Goal: Transaction & Acquisition: Purchase product/service

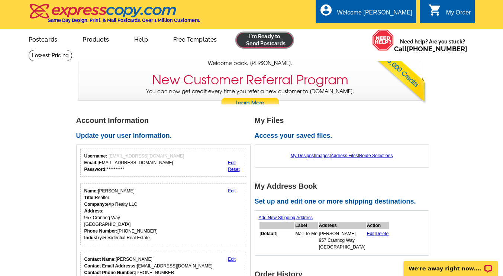
click at [275, 39] on link at bounding box center [265, 40] width 57 height 15
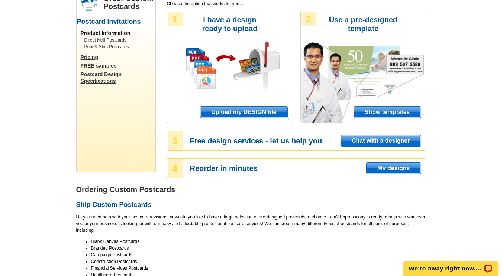
scroll to position [70, 0]
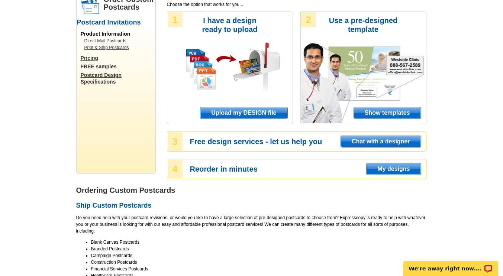
click at [376, 111] on span "Show templates" at bounding box center [387, 112] width 67 height 11
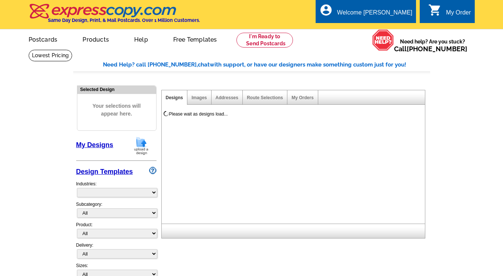
select select "971"
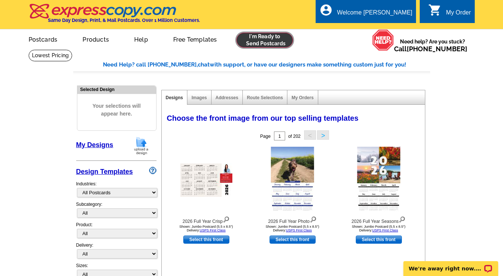
click at [258, 47] on link at bounding box center [265, 40] width 57 height 15
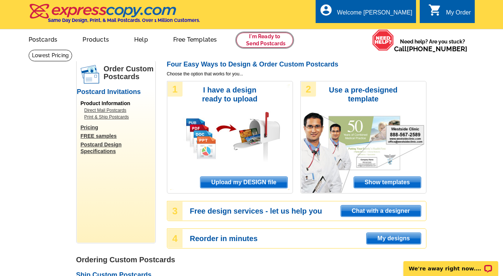
click at [258, 47] on link at bounding box center [265, 40] width 57 height 15
click at [42, 45] on link "Postcards" at bounding box center [43, 38] width 52 height 17
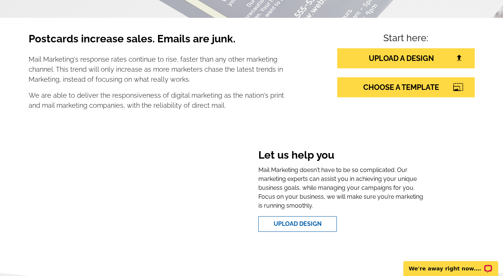
scroll to position [114, 0]
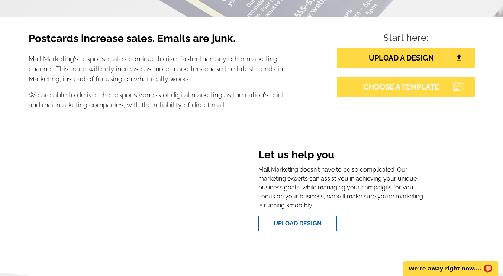
click at [406, 91] on link "CHOOSE A TEMPLATE" at bounding box center [406, 87] width 138 height 20
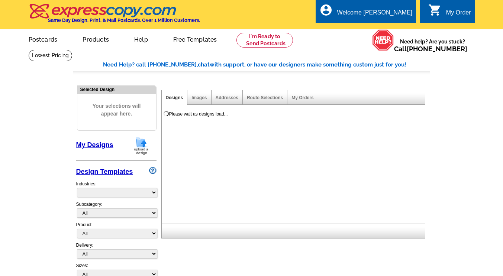
select select "785"
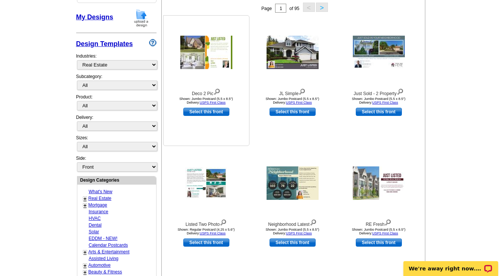
scroll to position [129, 0]
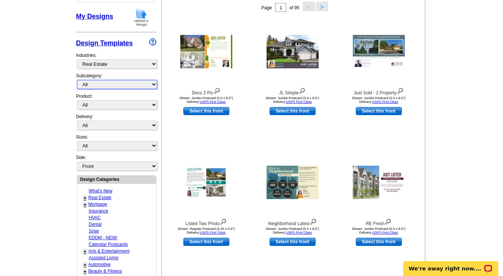
click at [132, 87] on select "All RE/MAX® Referrals Keller Williams® Berkshire Hathaway Home Services Century…" at bounding box center [117, 84] width 80 height 9
click at [77, 81] on select "All RE/MAX® Referrals Keller Williams® Berkshire Hathaway Home Services Century…" at bounding box center [117, 84] width 80 height 9
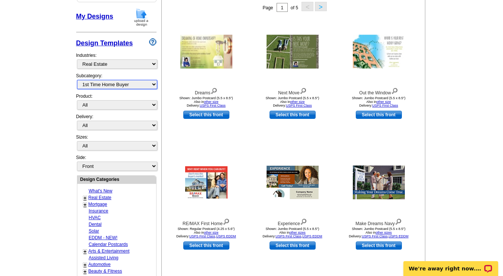
click at [110, 87] on select "All RE/MAX® Referrals Keller Williams® Berkshire Hathaway Home Services Century…" at bounding box center [117, 84] width 80 height 9
select select "785"
click at [77, 81] on select "All RE/MAX® Referrals Keller Williams® Berkshire Hathaway Home Services Century…" at bounding box center [117, 84] width 80 height 9
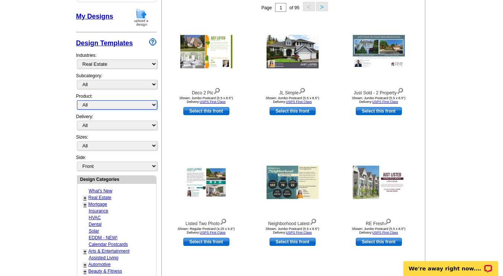
click at [103, 106] on select "All Postcards Letters and flyers Business Cards Door Hangers Greeting Cards" at bounding box center [117, 104] width 80 height 9
select select "1"
click at [77, 101] on select "All Postcards Letters and flyers Business Cards Door Hangers Greeting Cards" at bounding box center [117, 104] width 80 height 9
click at [105, 128] on select "All First Class Mail Shipped to Me EDDM Save 66% on Postage" at bounding box center [117, 125] width 80 height 9
select select "1"
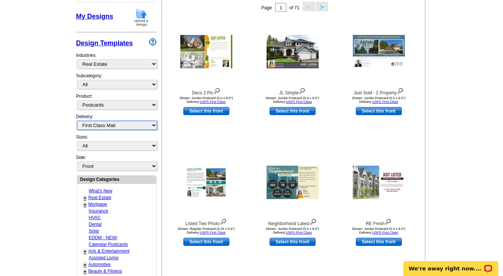
click at [77, 122] on select "All First Class Mail Shipped to Me EDDM Save 66% on Postage" at bounding box center [117, 125] width 80 height 9
click at [105, 148] on select "All Jumbo Postcard (5.5" x 8.5") Regular Postcard (4.25" x 5.6") Panoramic Post…" at bounding box center [117, 145] width 80 height 9
select select "1"
click at [77, 142] on select "All Jumbo Postcard (5.5" x 8.5") Regular Postcard (4.25" x 5.6") Panoramic Post…" at bounding box center [117, 145] width 80 height 9
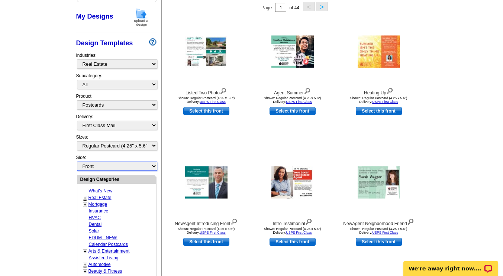
click at [98, 167] on select "Front Back" at bounding box center [117, 166] width 80 height 9
click at [77, 163] on select "Front Back" at bounding box center [117, 166] width 80 height 9
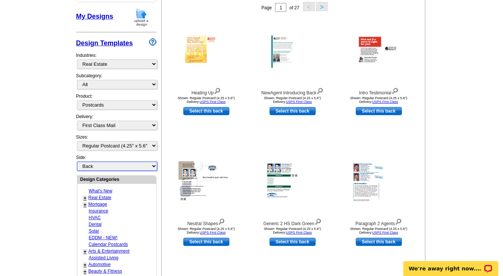
click at [97, 168] on select "Front Back" at bounding box center [117, 166] width 80 height 9
click at [77, 163] on select "Front Back" at bounding box center [117, 166] width 80 height 9
select select "front"
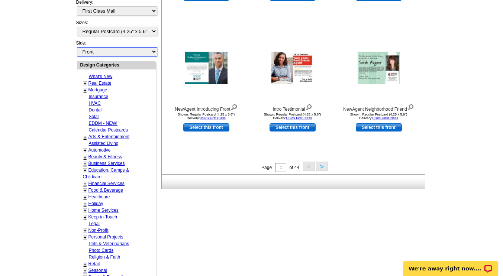
scroll to position [242, 0]
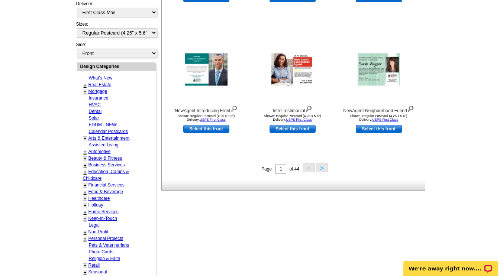
click at [99, 86] on link "Real Estate" at bounding box center [100, 84] width 23 height 5
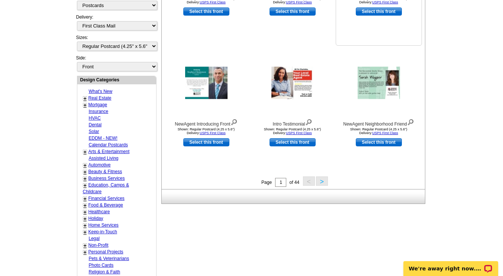
scroll to position [166, 0]
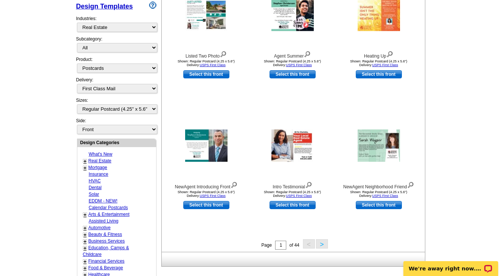
click at [85, 162] on link "+" at bounding box center [85, 161] width 3 height 6
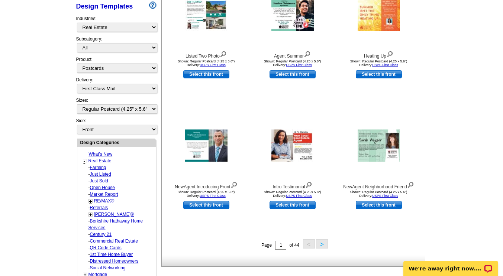
click at [99, 168] on link "Farming" at bounding box center [98, 167] width 16 height 5
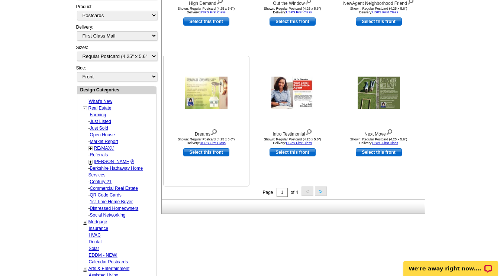
scroll to position [219, 0]
click at [320, 191] on button ">" at bounding box center [321, 190] width 12 height 9
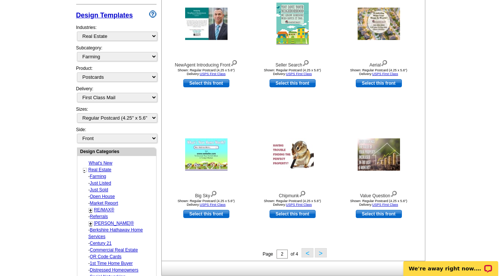
scroll to position [157, 0]
click at [320, 191] on div "Chipmunk" at bounding box center [293, 194] width 82 height 10
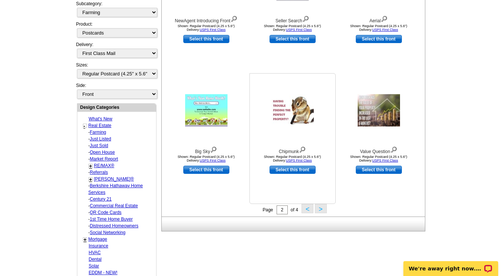
scroll to position [202, 0]
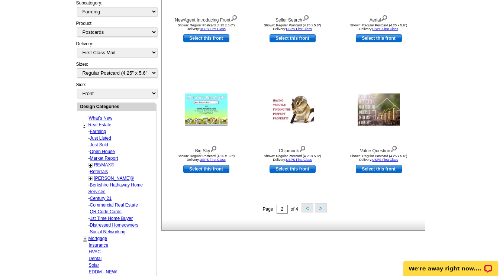
click at [321, 211] on button ">" at bounding box center [321, 207] width 12 height 9
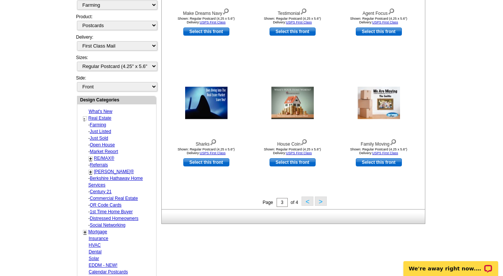
scroll to position [209, 0]
click at [100, 131] on link "Just Listed" at bounding box center [100, 131] width 21 height 5
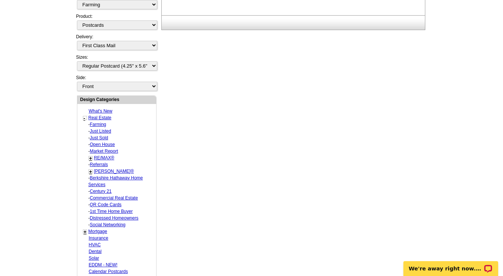
select select "788"
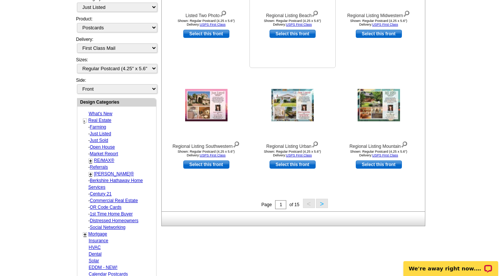
scroll to position [208, 0]
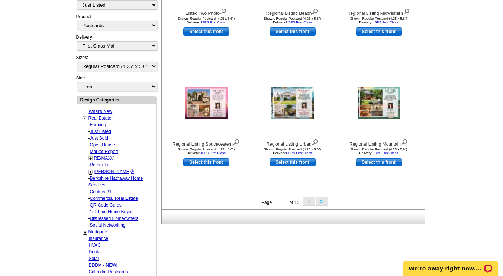
click at [322, 205] on button ">" at bounding box center [322, 201] width 12 height 9
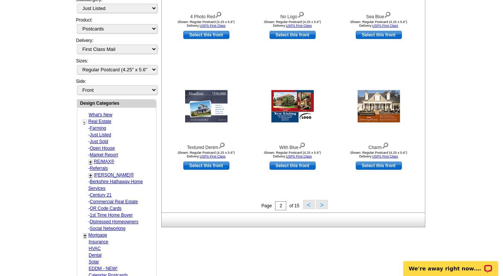
scroll to position [205, 0]
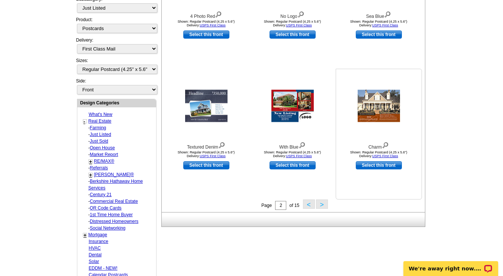
click at [375, 112] on img at bounding box center [379, 106] width 42 height 32
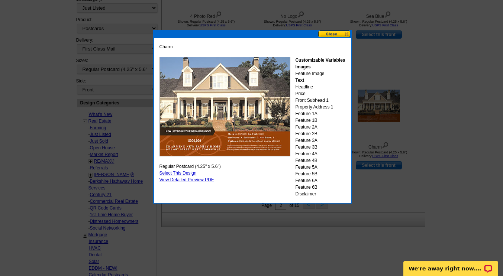
click at [188, 173] on link "Select This Design" at bounding box center [178, 173] width 37 height 5
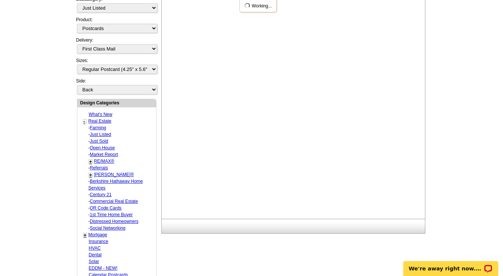
scroll to position [0, 0]
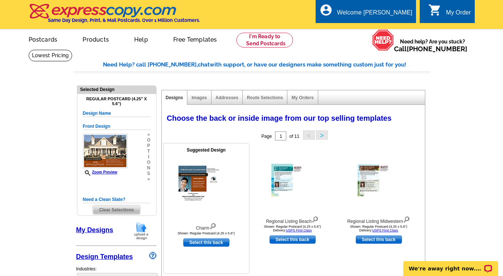
click at [202, 242] on link "Select this back" at bounding box center [206, 243] width 46 height 8
select select "front"
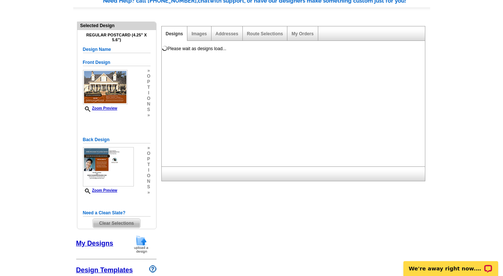
scroll to position [69, 0]
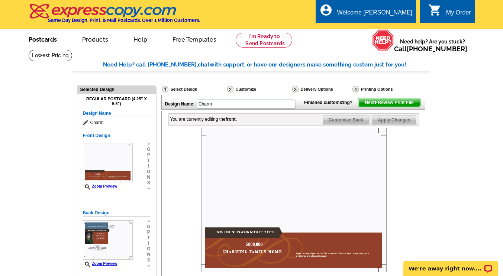
click at [50, 42] on link "Postcards" at bounding box center [43, 38] width 52 height 17
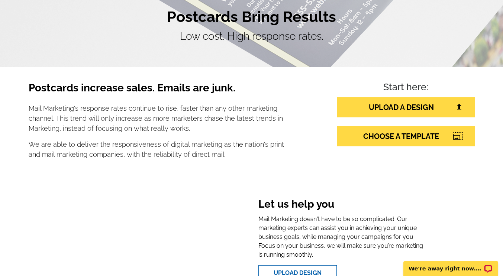
scroll to position [65, 0]
